Goal: Find specific page/section: Find specific page/section

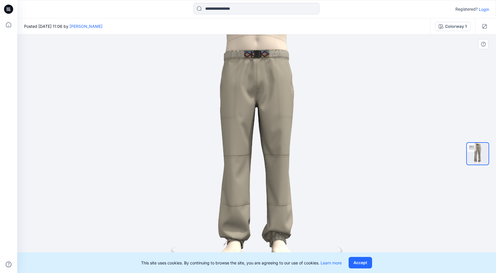
drag, startPoint x: 247, startPoint y: 61, endPoint x: 423, endPoint y: 79, distance: 176.8
click at [423, 79] on div at bounding box center [256, 153] width 479 height 238
click at [465, 25] on div "Colorway 1" at bounding box center [456, 26] width 22 height 6
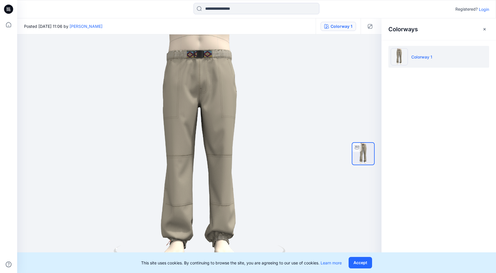
click at [400, 67] on li "Colorway 1" at bounding box center [439, 57] width 101 height 22
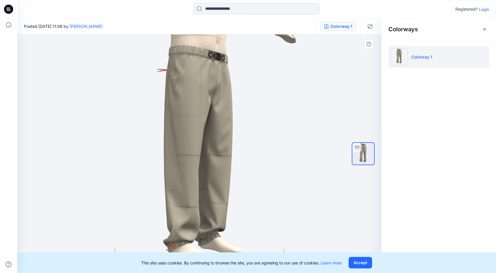
drag, startPoint x: 194, startPoint y: 64, endPoint x: 250, endPoint y: 78, distance: 57.4
click at [250, 78] on div at bounding box center [199, 153] width 365 height 238
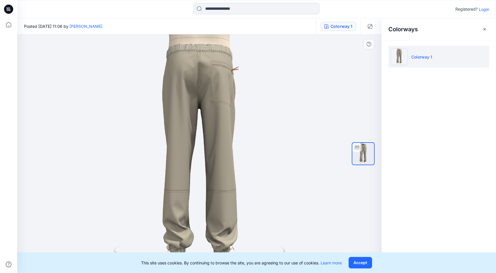
drag, startPoint x: 214, startPoint y: 86, endPoint x: 260, endPoint y: 91, distance: 46.1
click at [260, 91] on div at bounding box center [199, 153] width 365 height 238
